Goal: Information Seeking & Learning: Learn about a topic

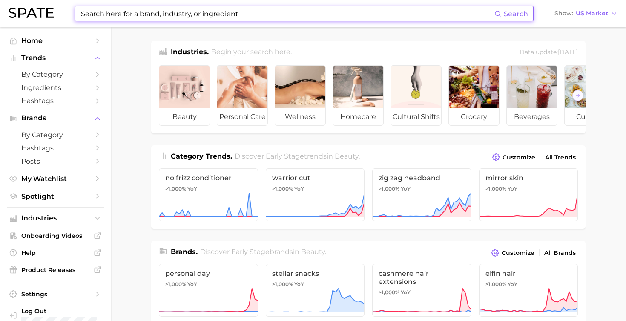
click at [198, 13] on input at bounding box center [287, 13] width 414 height 14
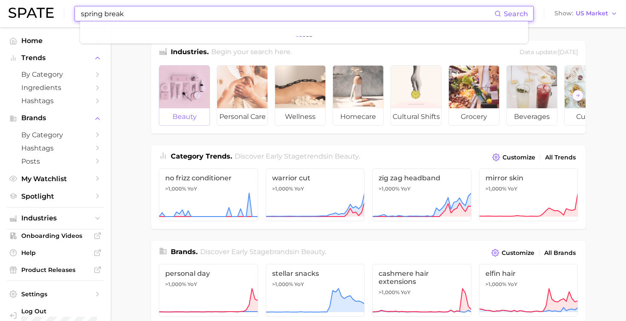
type input "spring break"
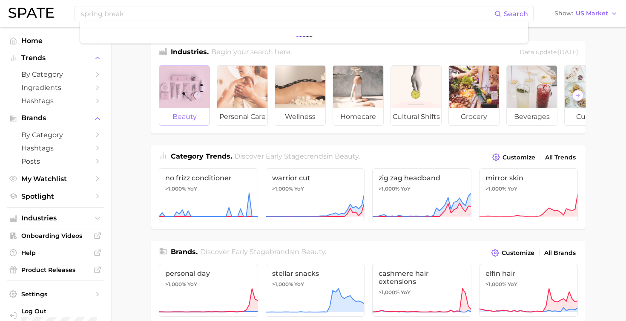
click at [190, 98] on div at bounding box center [184, 87] width 50 height 43
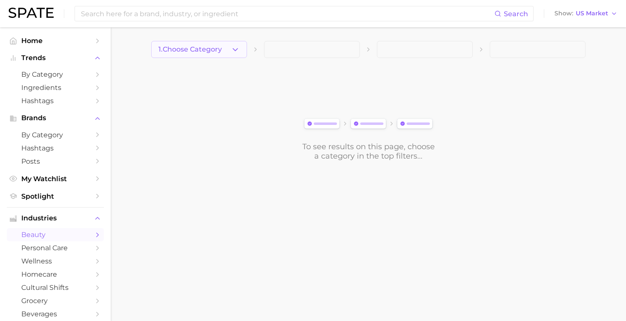
click at [238, 51] on icon "button" at bounding box center [235, 49] width 9 height 9
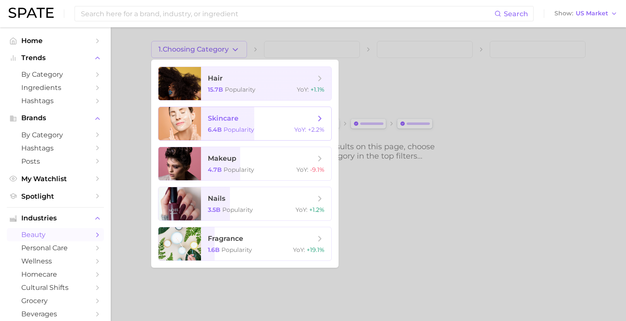
click at [281, 117] on span "skincare" at bounding box center [261, 118] width 107 height 9
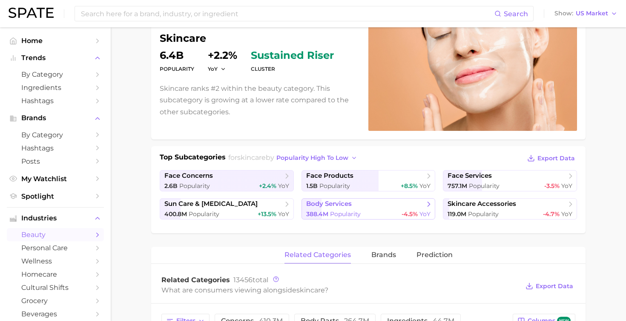
scroll to position [81, 0]
click at [428, 254] on span "Prediction" at bounding box center [434, 254] width 36 height 8
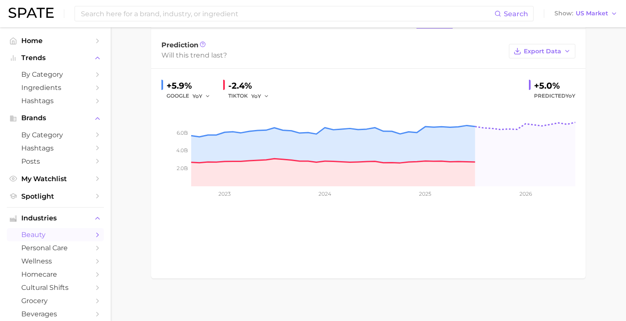
scroll to position [315, 0]
